Goal: Task Accomplishment & Management: Manage account settings

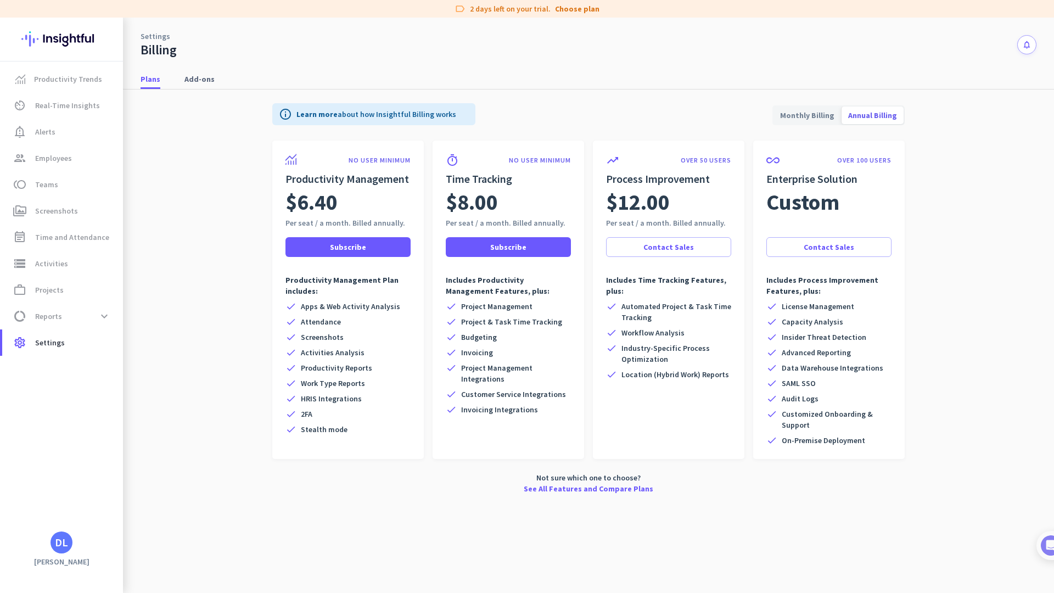
click at [61, 546] on div "DL" at bounding box center [61, 542] width 13 height 11
click at [198, 491] on div "DRE Inc. admin check" at bounding box center [234, 490] width 136 height 19
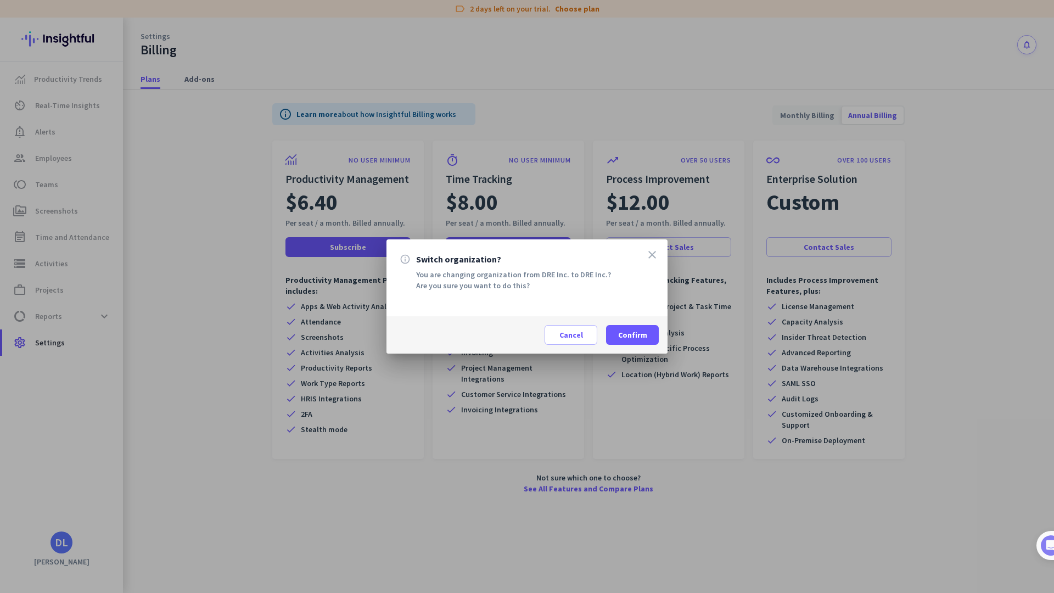
click at [649, 254] on icon "close" at bounding box center [652, 254] width 13 height 13
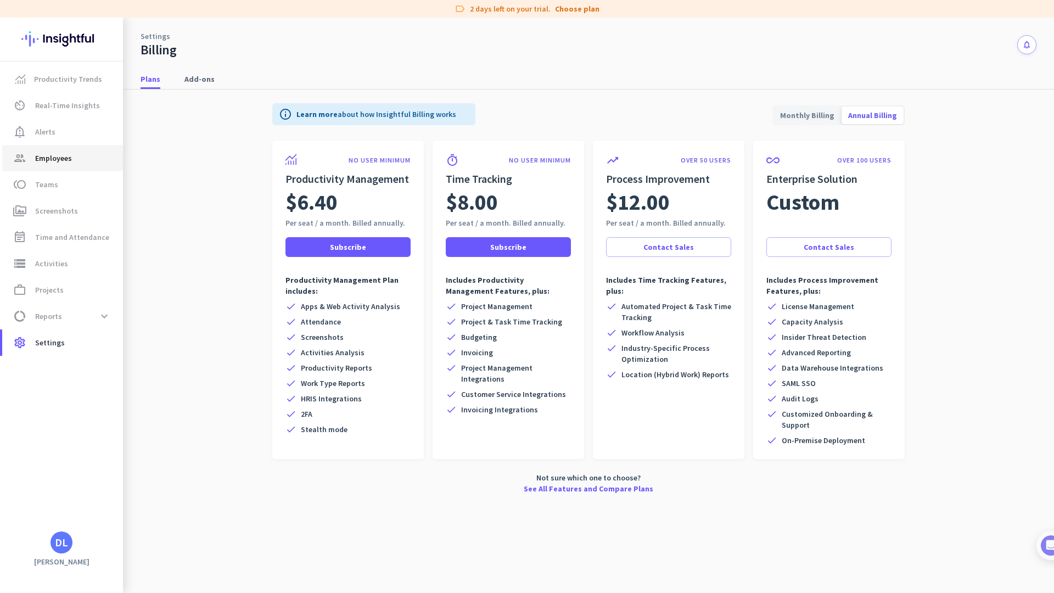
click at [55, 161] on span "Employees" at bounding box center [53, 158] width 37 height 13
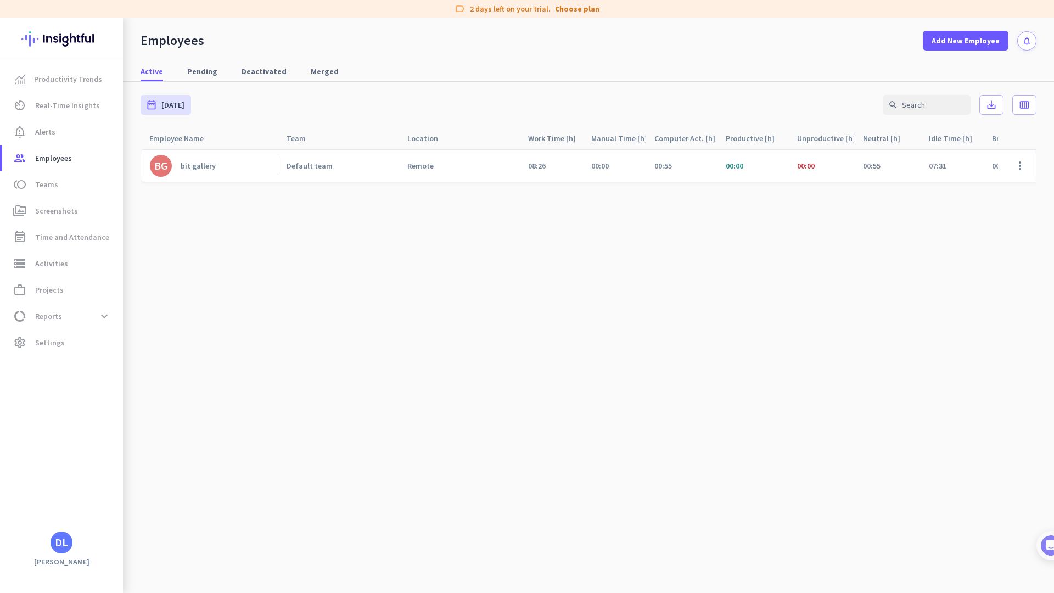
click at [220, 166] on link "BG bit gallery" at bounding box center [214, 166] width 128 height 22
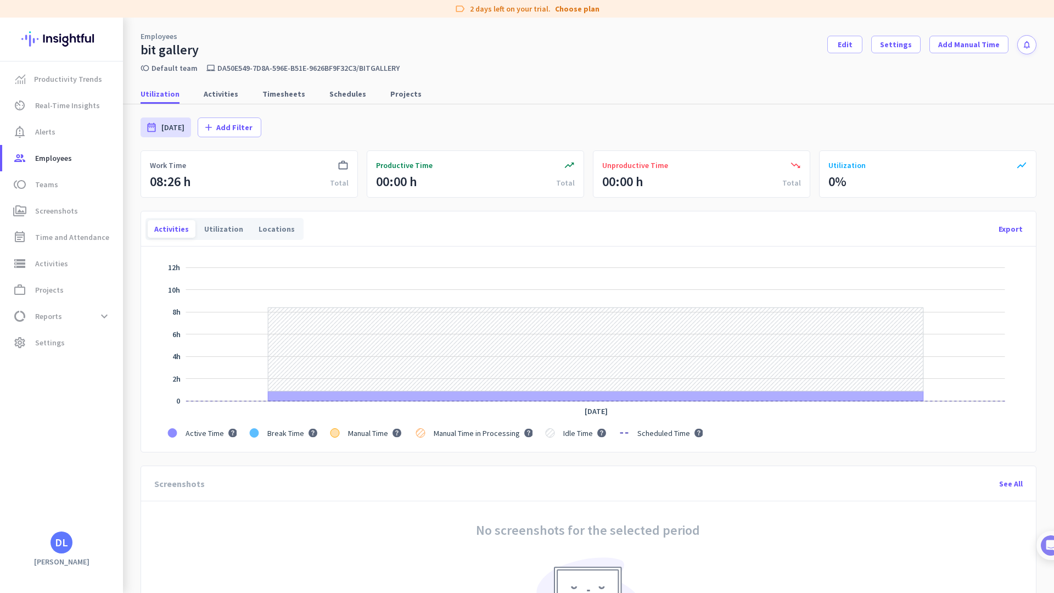
scroll to position [2, 0]
click at [213, 93] on span "Activities" at bounding box center [221, 93] width 35 height 11
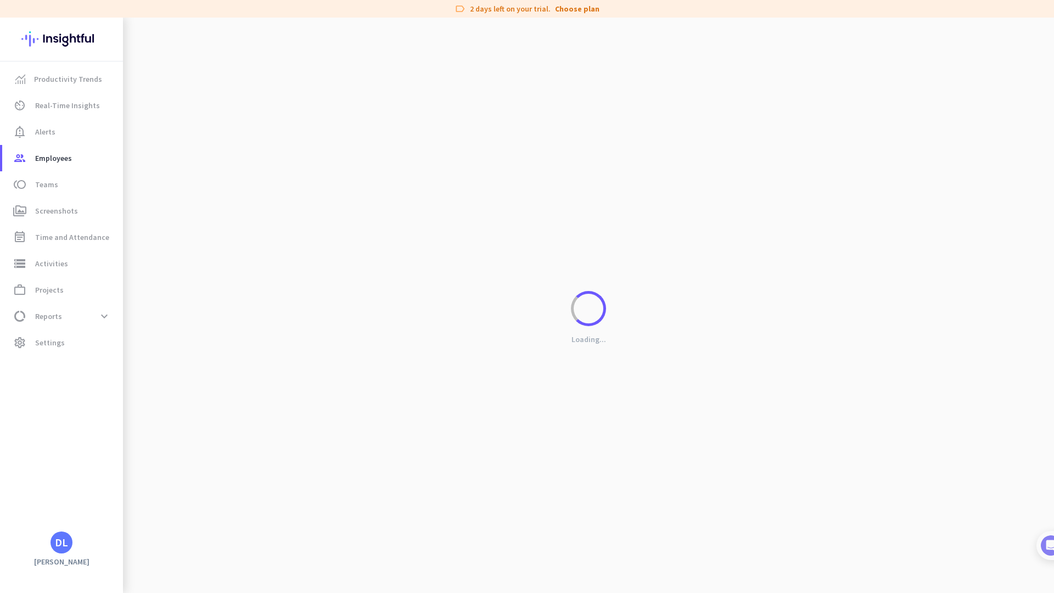
scroll to position [0, 0]
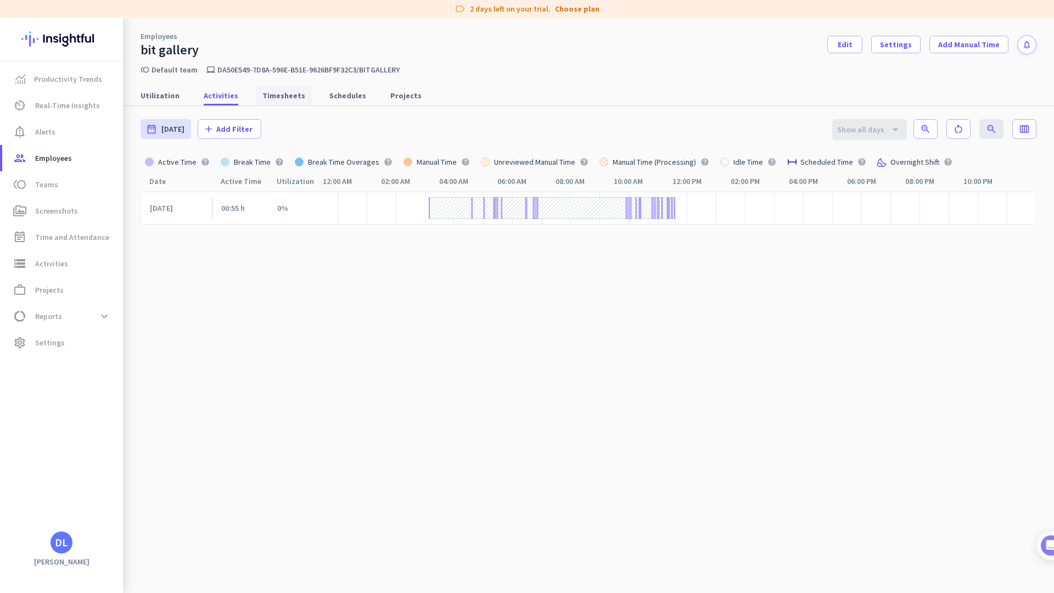
click at [284, 98] on span "Timesheets" at bounding box center [283, 95] width 43 height 11
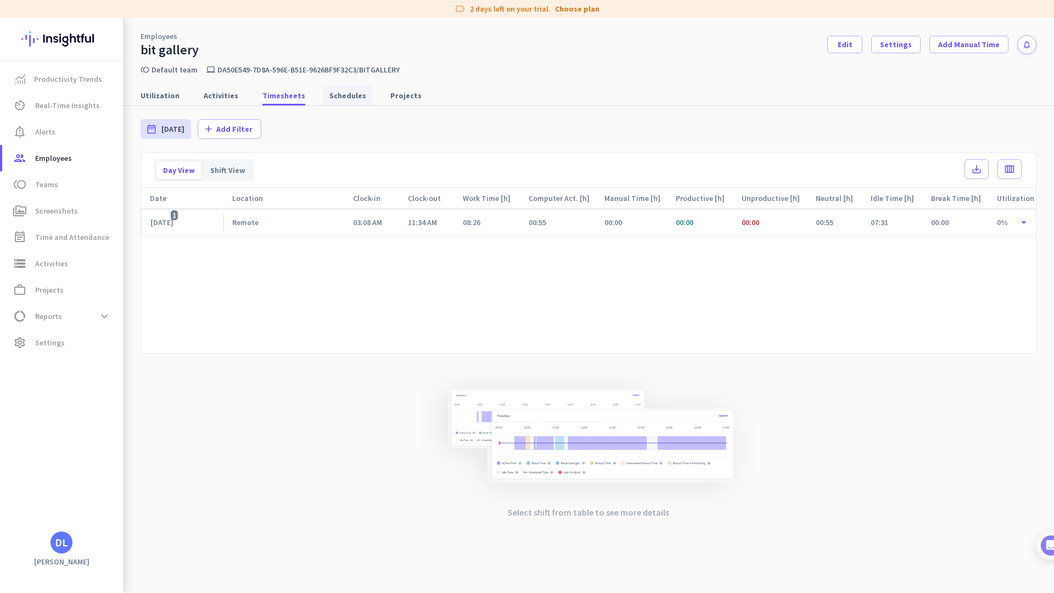
click at [329, 96] on span "Schedules" at bounding box center [347, 95] width 37 height 11
type input "[DATE] - [DATE]"
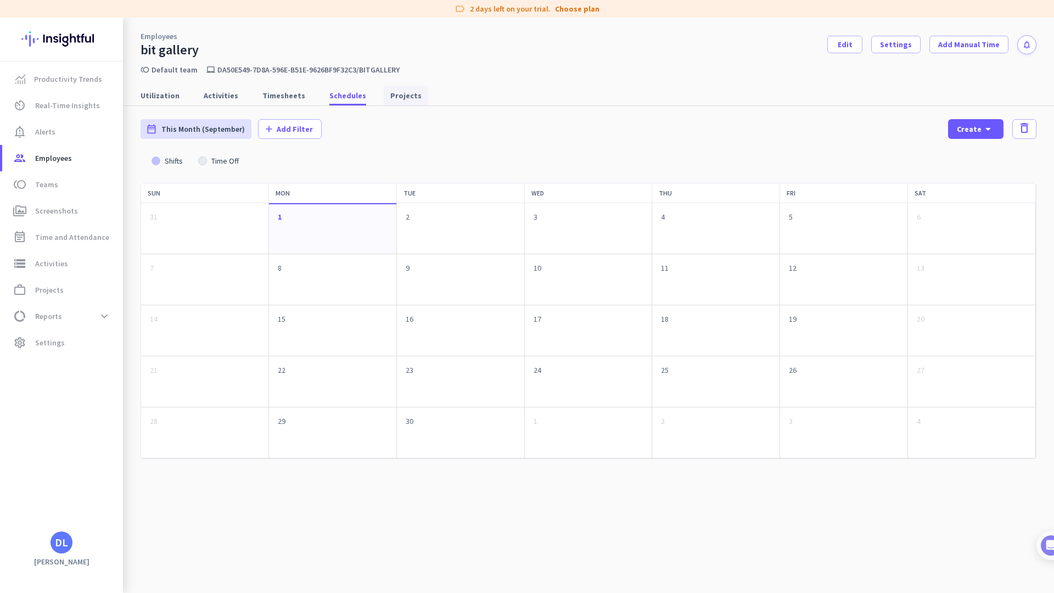
click at [393, 100] on span "Projects" at bounding box center [405, 95] width 31 height 11
type input "[DATE] - [DATE]"
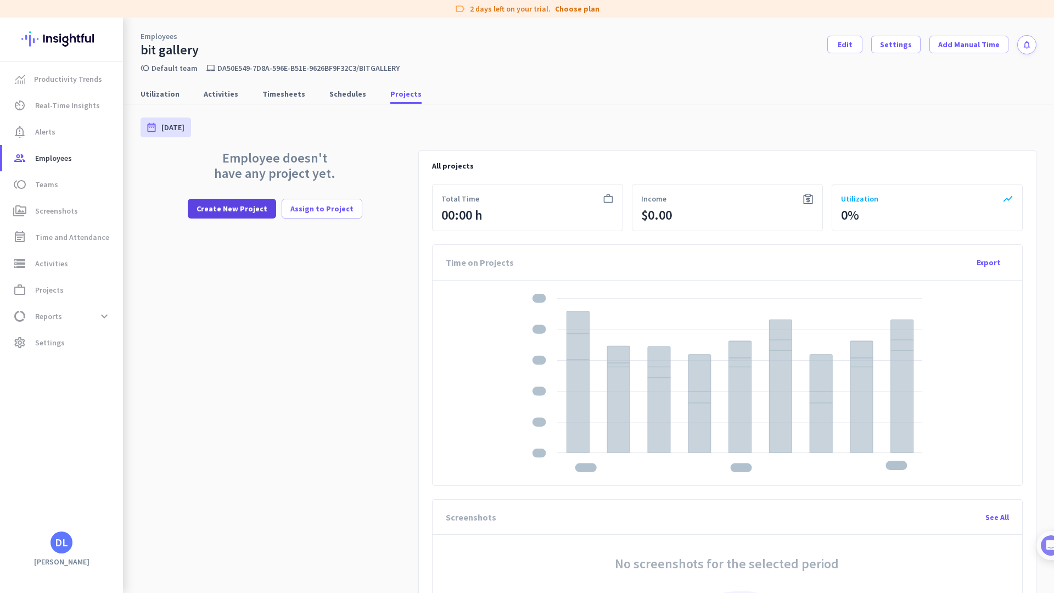
scroll to position [2, 0]
click at [251, 206] on span "Create New Project" at bounding box center [232, 208] width 71 height 11
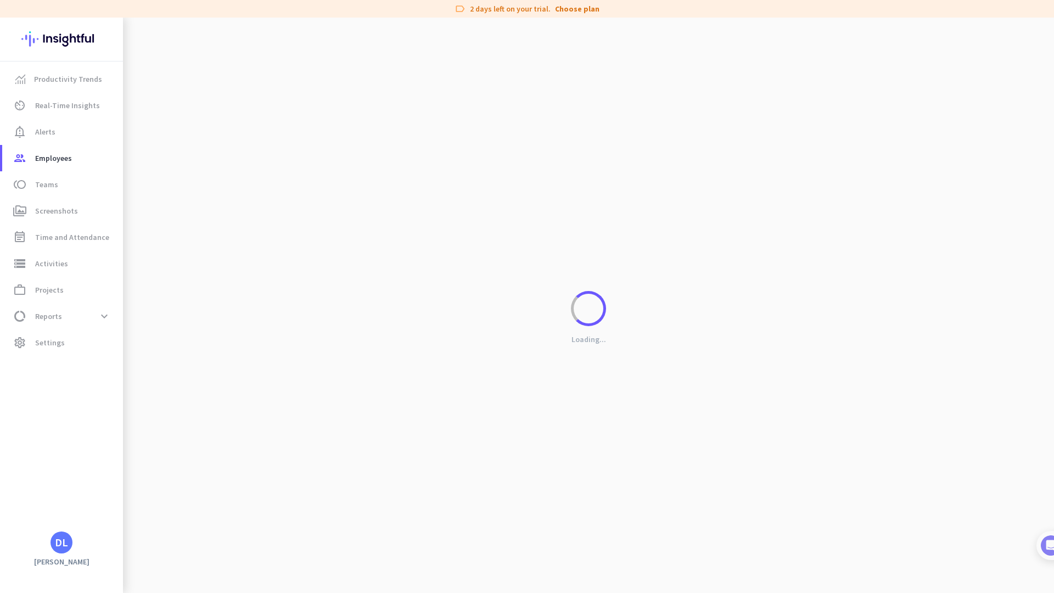
scroll to position [4, 0]
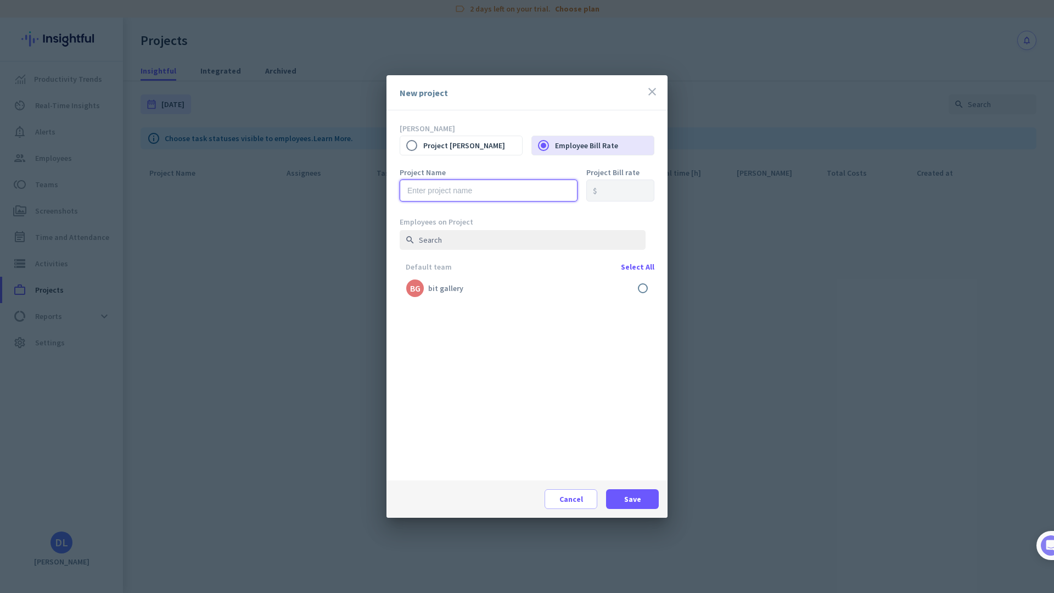
click at [491, 186] on input "text" at bounding box center [489, 191] width 178 height 22
type input "R"
type input "race-track-booking-platform"
click at [644, 288] on label at bounding box center [527, 288] width 255 height 26
click at [0, 0] on input "checkbox" at bounding box center [0, 0] width 0 height 0
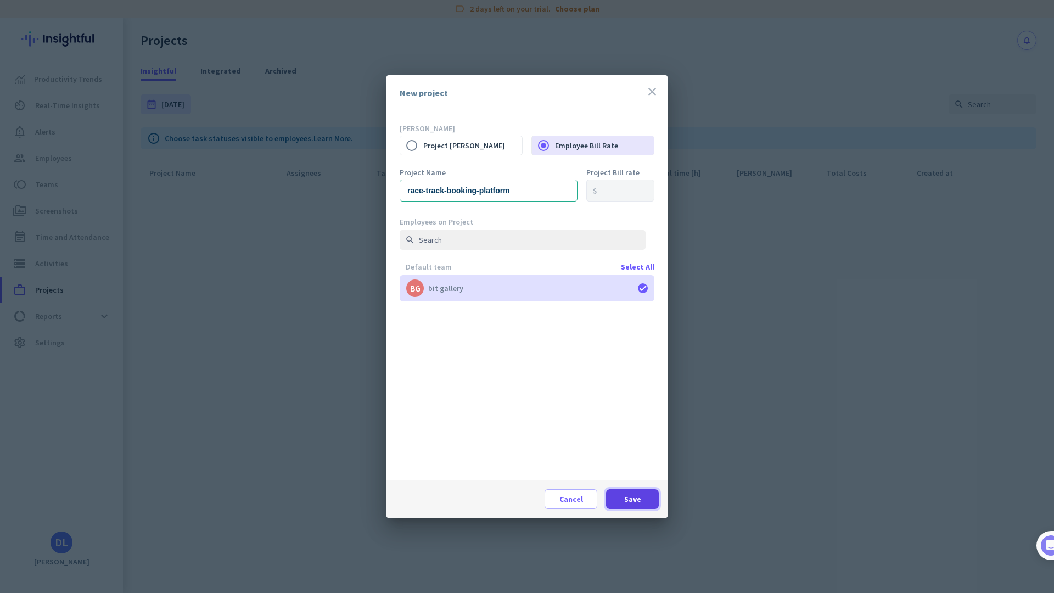
click at [633, 504] on span "Save" at bounding box center [632, 499] width 17 height 11
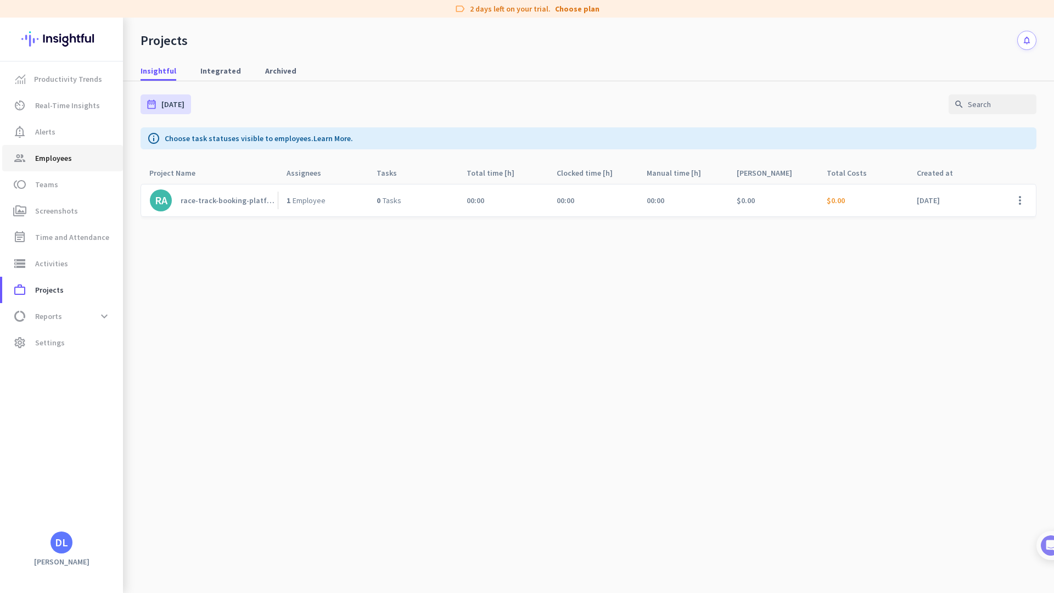
click at [57, 155] on span "Employees" at bounding box center [53, 158] width 37 height 13
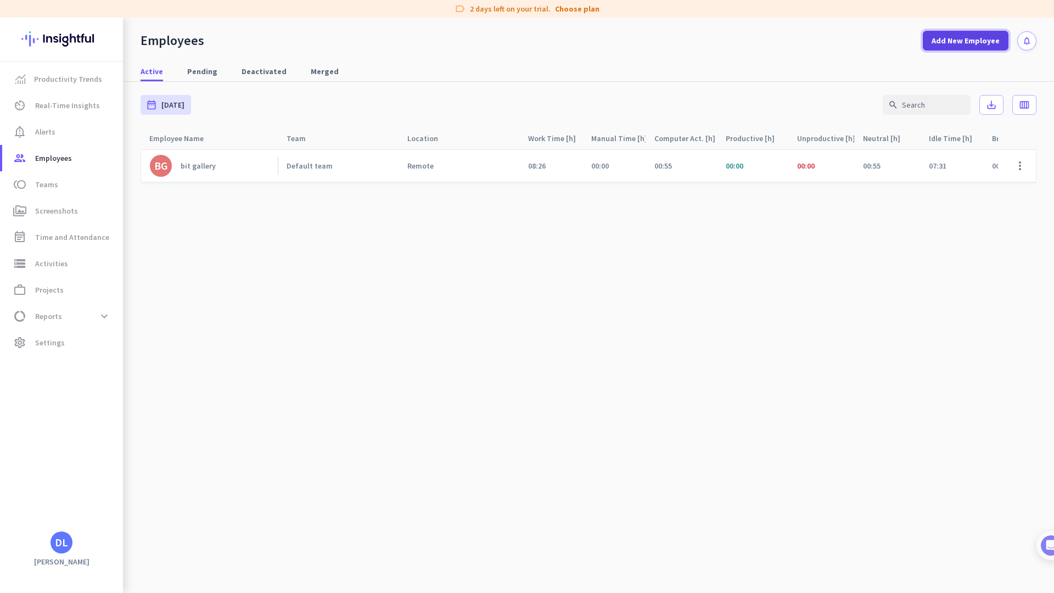
click at [954, 36] on span "Add New Employee" at bounding box center [966, 40] width 68 height 11
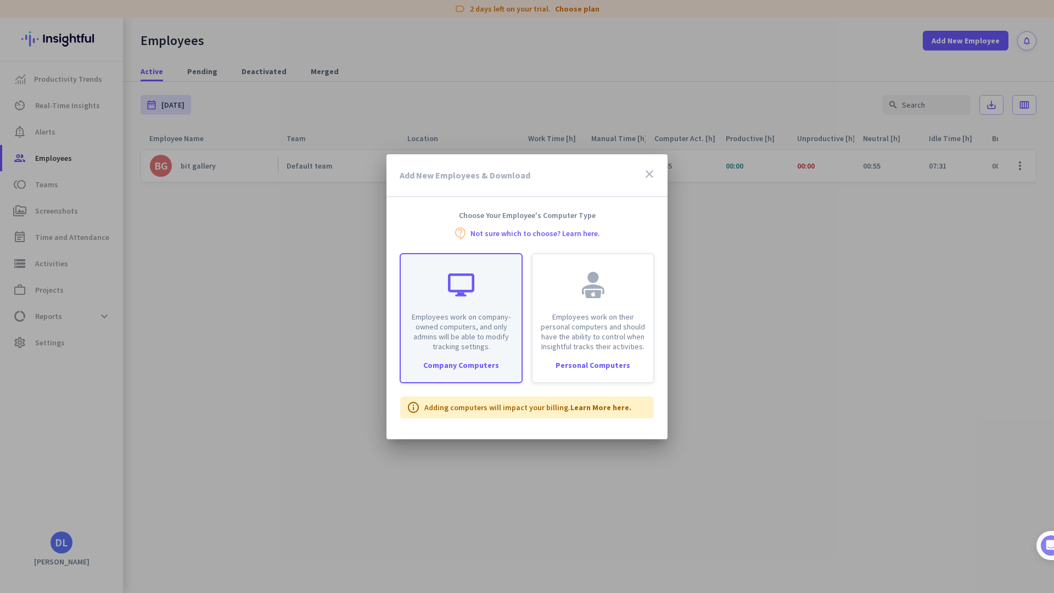
click at [482, 335] on p "Employees work on company-owned computers, and only admins will be able to modi…" at bounding box center [461, 332] width 108 height 40
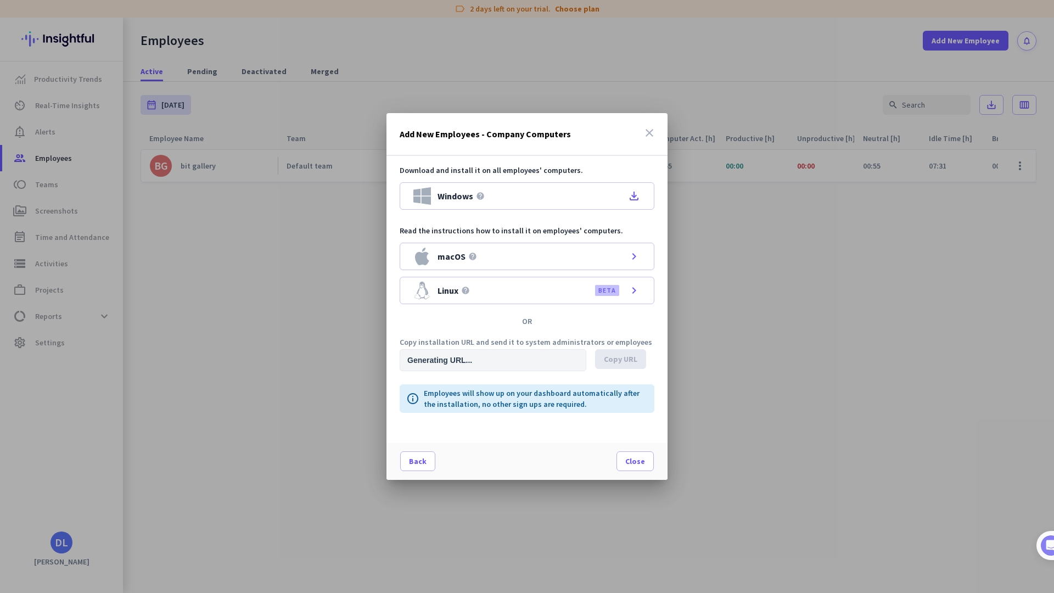
type input "[URL][DOMAIN_NAME]"
click at [631, 256] on icon "chevron_right" at bounding box center [634, 256] width 13 height 13
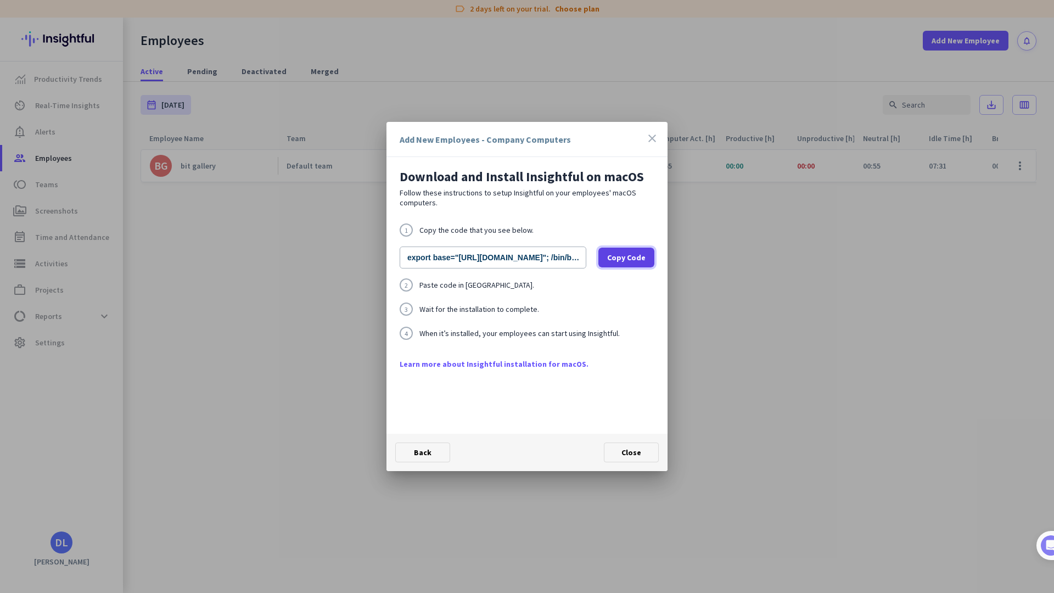
click at [615, 260] on span "Copy Code" at bounding box center [626, 257] width 38 height 11
click at [631, 260] on span "Copy Code" at bounding box center [626, 257] width 38 height 11
click at [664, 465] on div "Back Close" at bounding box center [527, 452] width 281 height 37
click at [625, 262] on span "Copy Code" at bounding box center [626, 257] width 38 height 11
click at [652, 138] on icon "close" at bounding box center [652, 138] width 13 height 13
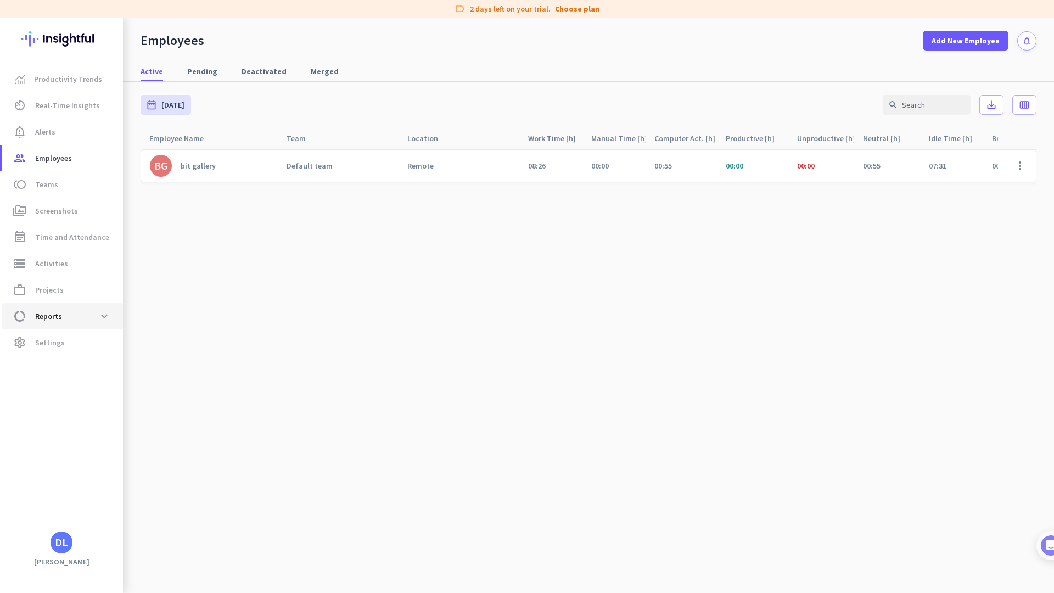
click at [60, 318] on span "Reports" at bounding box center [48, 316] width 27 height 13
